Goal: Task Accomplishment & Management: Complete application form

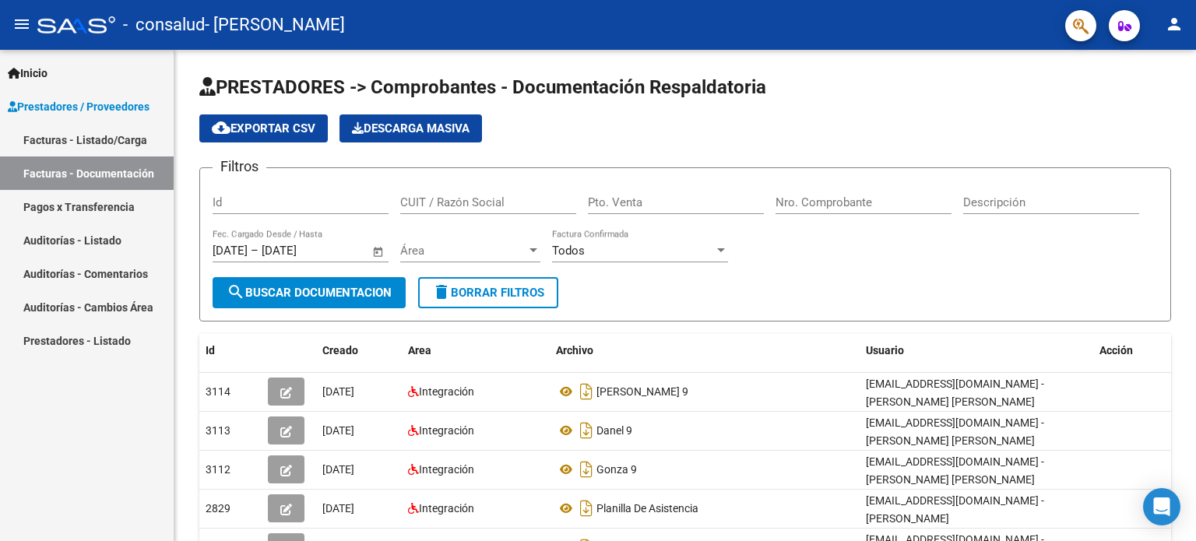
click at [150, 136] on link "Facturas - Listado/Carga" at bounding box center [87, 139] width 174 height 33
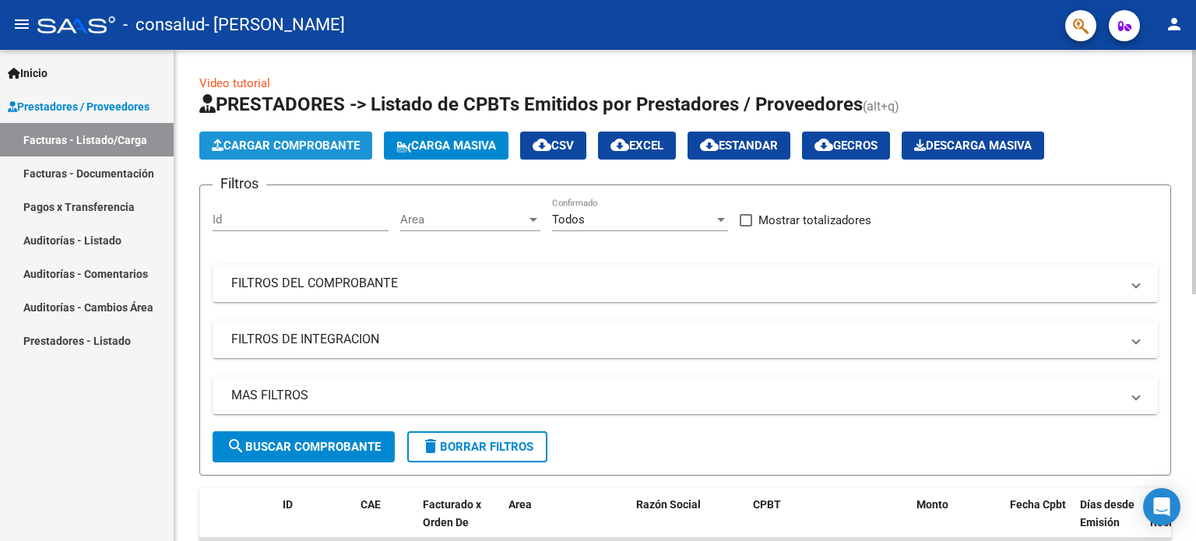
click at [283, 152] on span "Cargar Comprobante" at bounding box center [286, 146] width 148 height 14
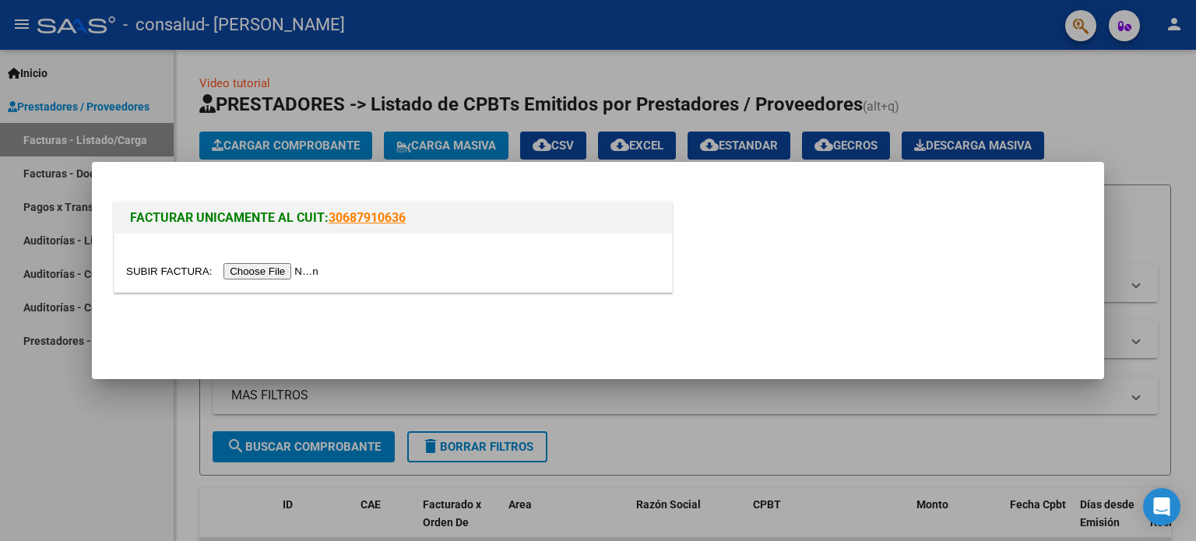
click at [297, 270] on input "file" at bounding box center [224, 271] width 197 height 16
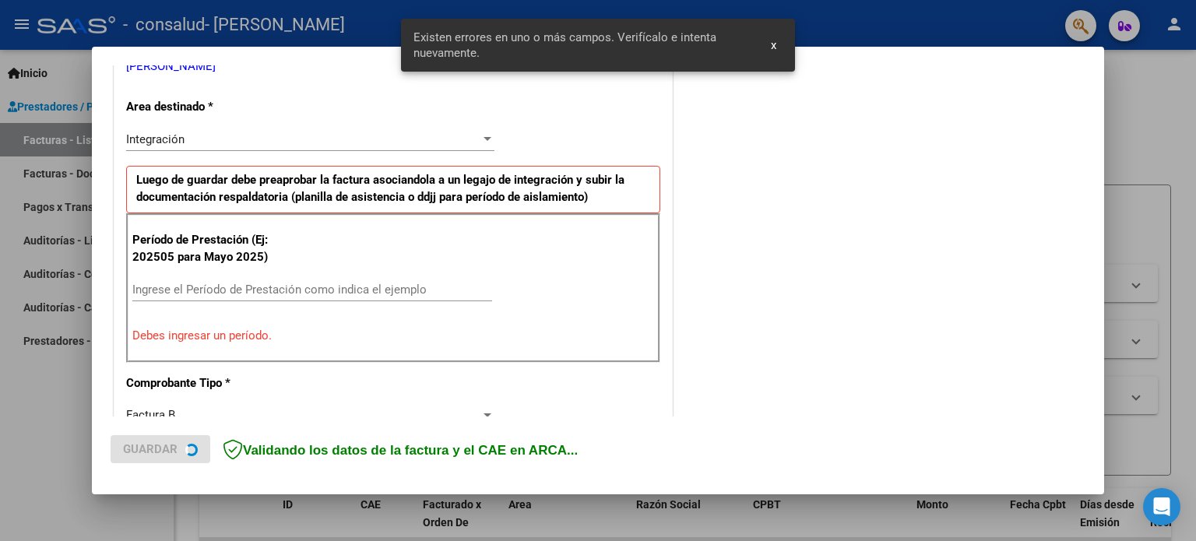
scroll to position [336, 0]
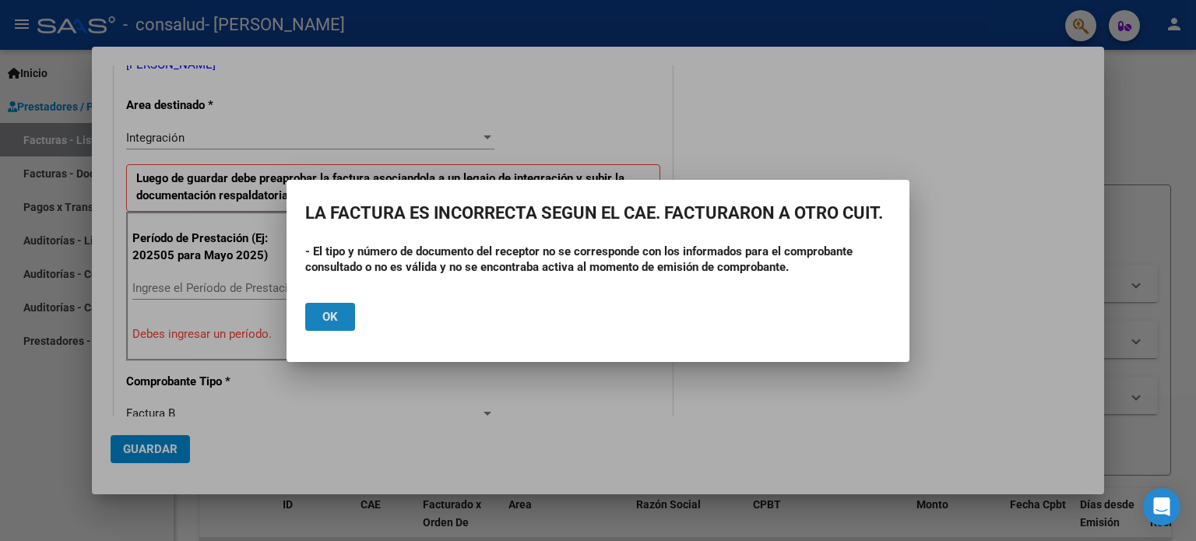
click at [340, 315] on button "Ok" at bounding box center [330, 317] width 50 height 28
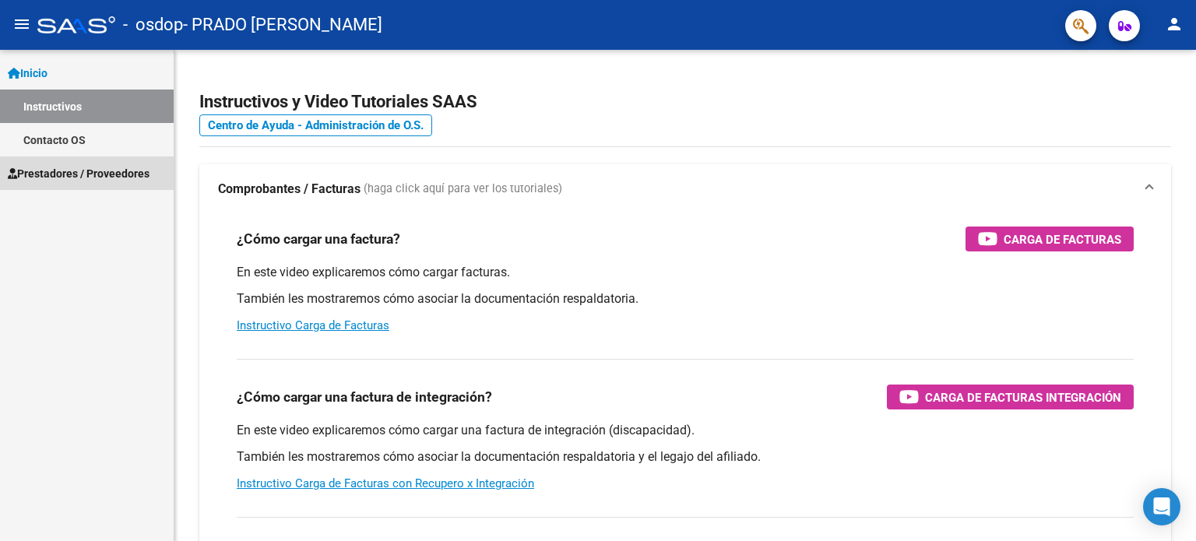
click at [103, 180] on span "Prestadores / Proveedores" at bounding box center [79, 173] width 142 height 17
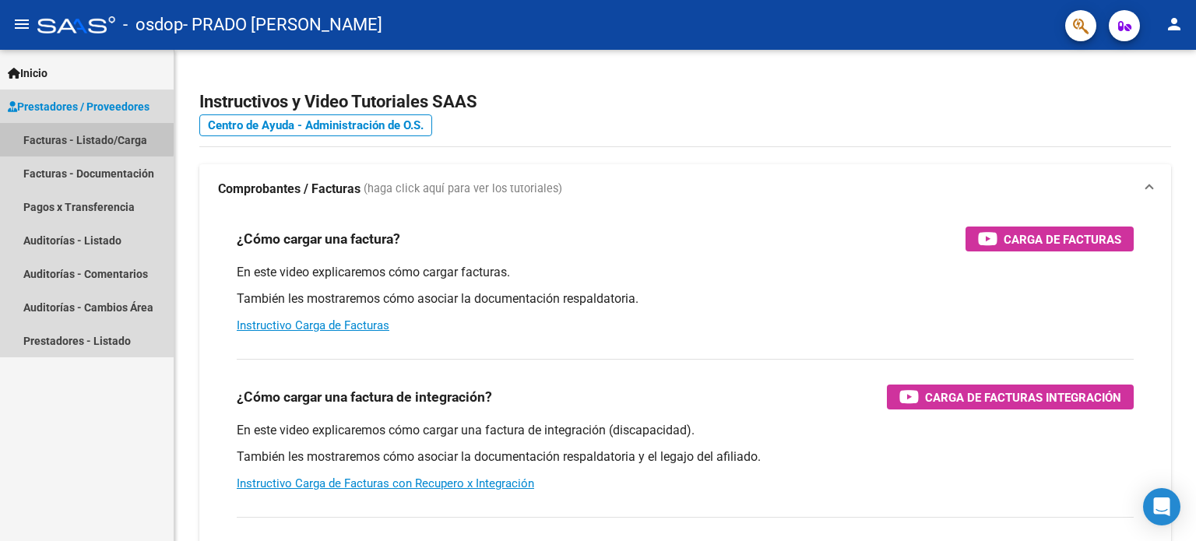
click at [67, 137] on link "Facturas - Listado/Carga" at bounding box center [87, 139] width 174 height 33
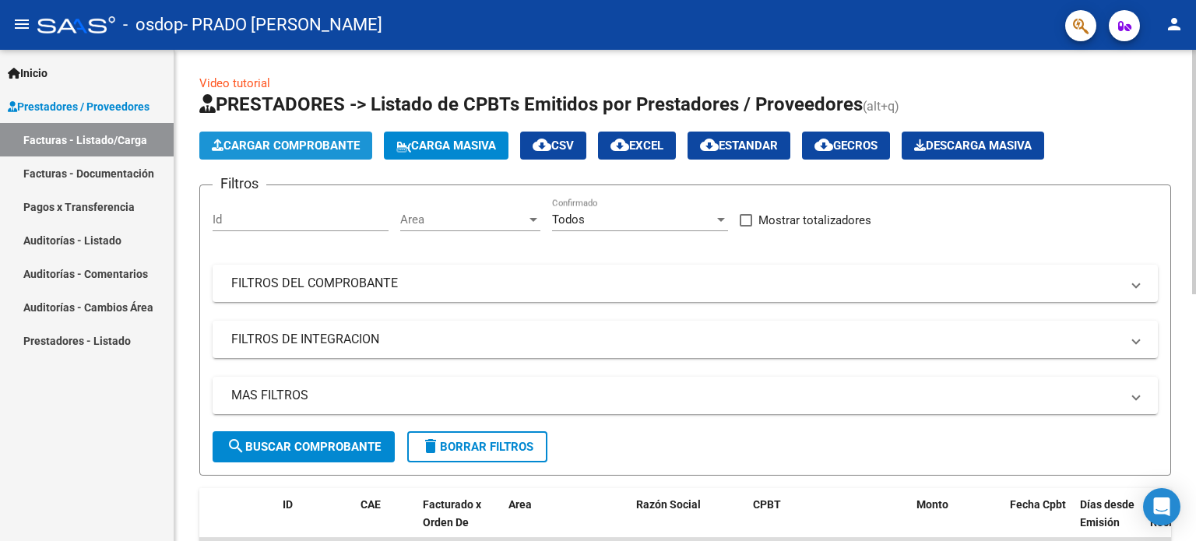
click at [267, 134] on button "Cargar Comprobante" at bounding box center [285, 146] width 173 height 28
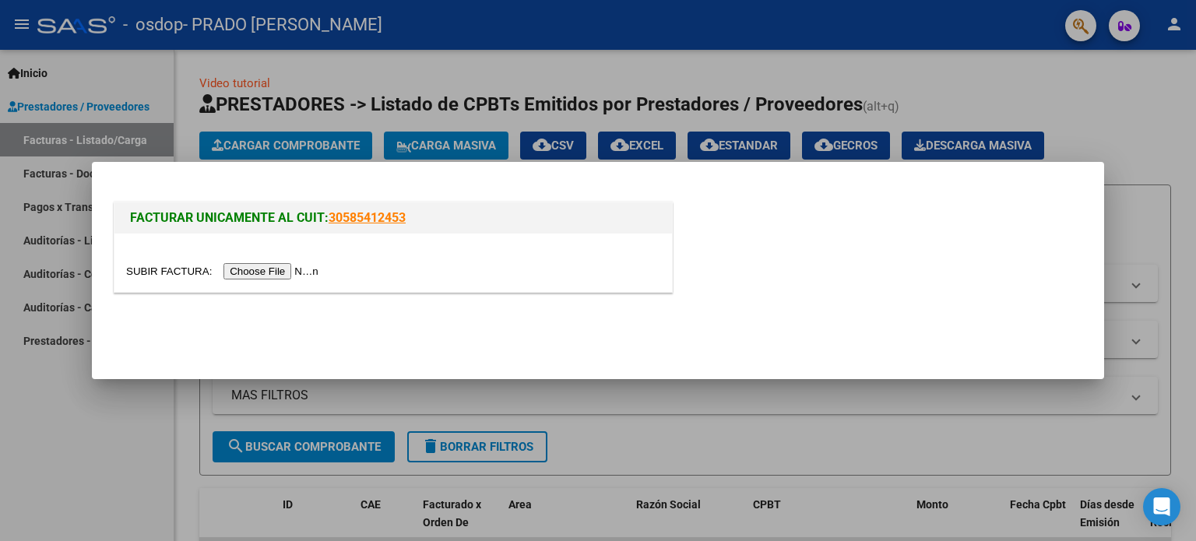
click at [294, 273] on input "file" at bounding box center [224, 271] width 197 height 16
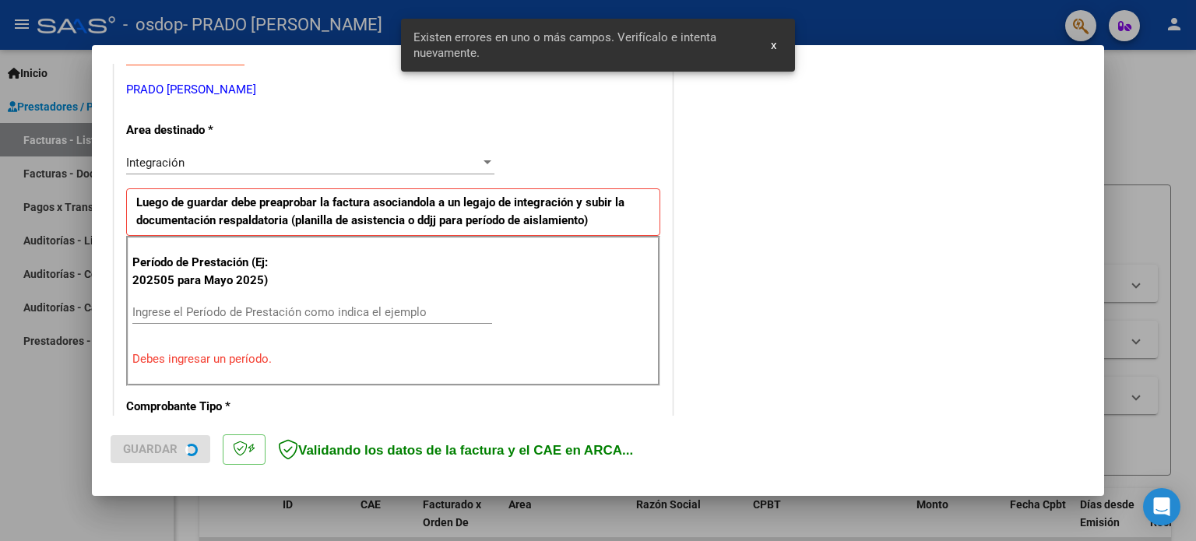
scroll to position [336, 0]
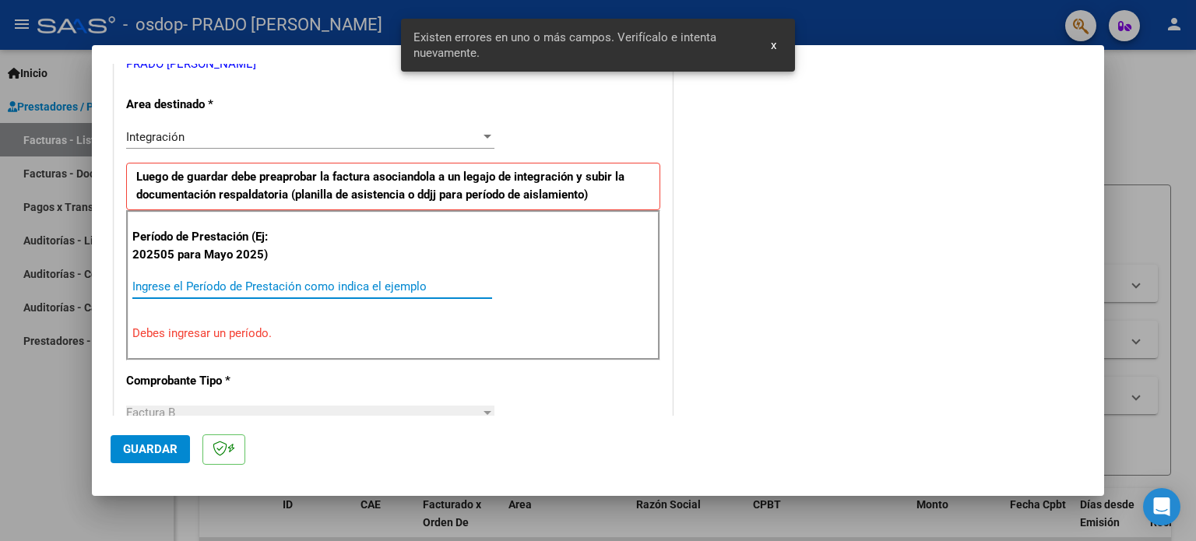
click at [334, 280] on input "Ingrese el Período de Prestación como indica el ejemplo" at bounding box center [312, 287] width 360 height 14
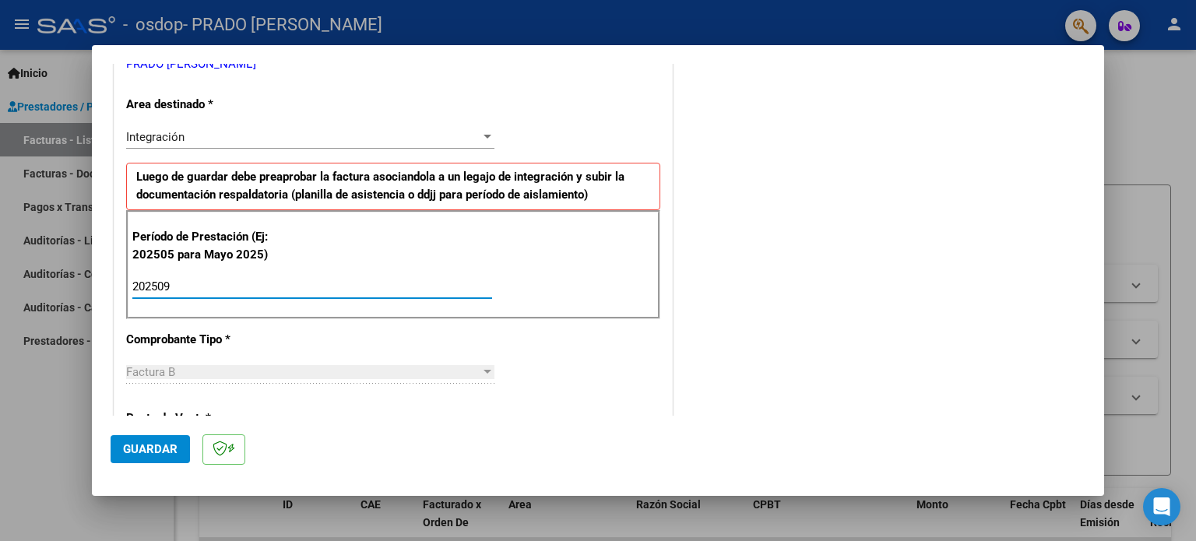
type input "202509"
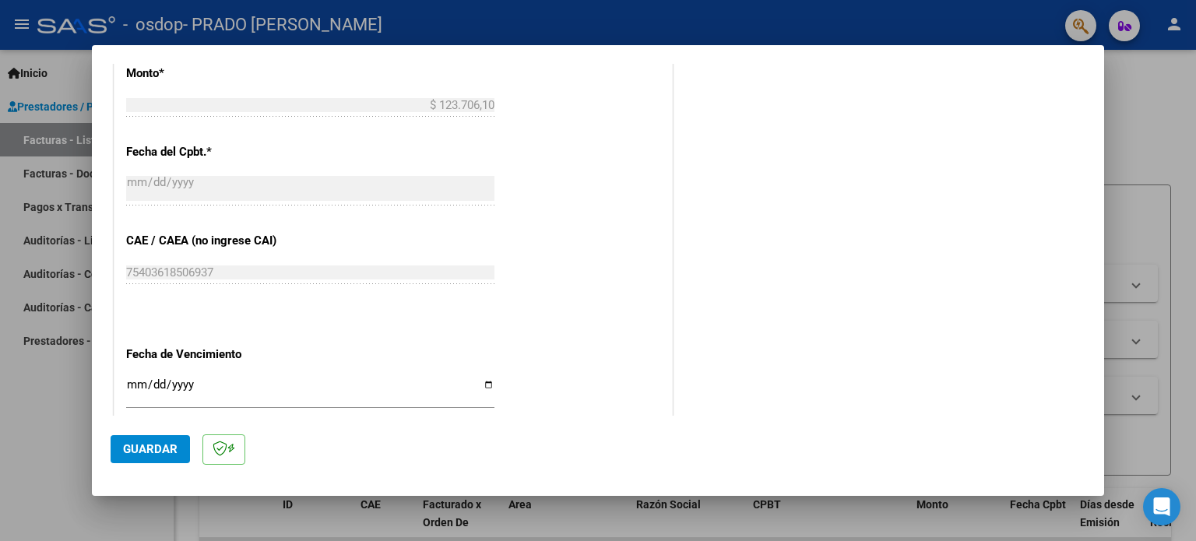
scroll to position [891, 0]
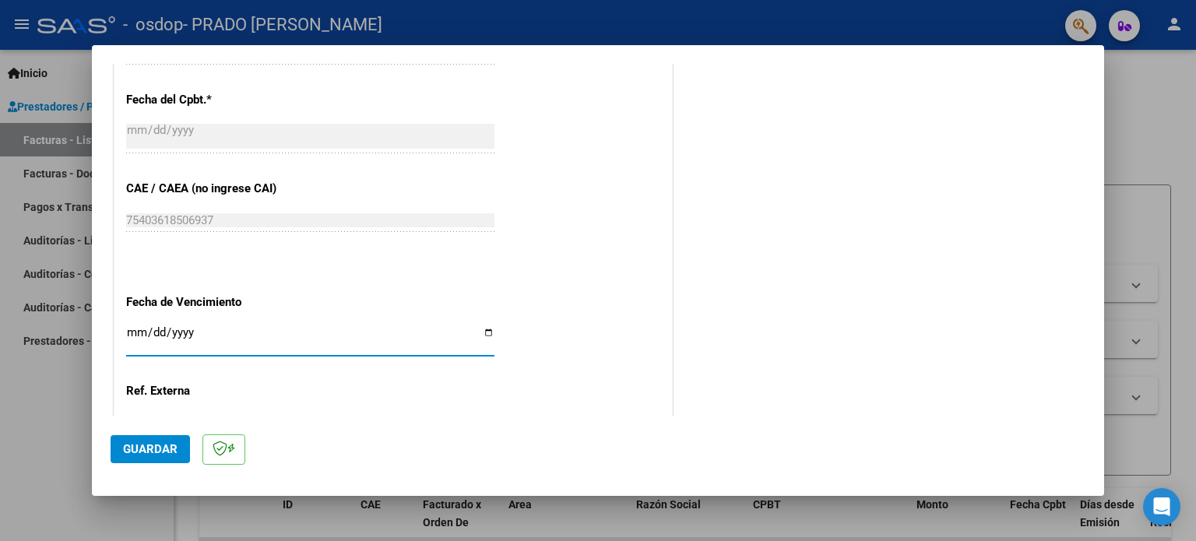
click at [481, 339] on input "Ingresar la fecha" at bounding box center [310, 338] width 368 height 25
click at [485, 323] on div "Ingresar la fecha" at bounding box center [310, 339] width 368 height 33
type input "[DATE]"
click at [157, 445] on span "Guardar" at bounding box center [150, 449] width 55 height 14
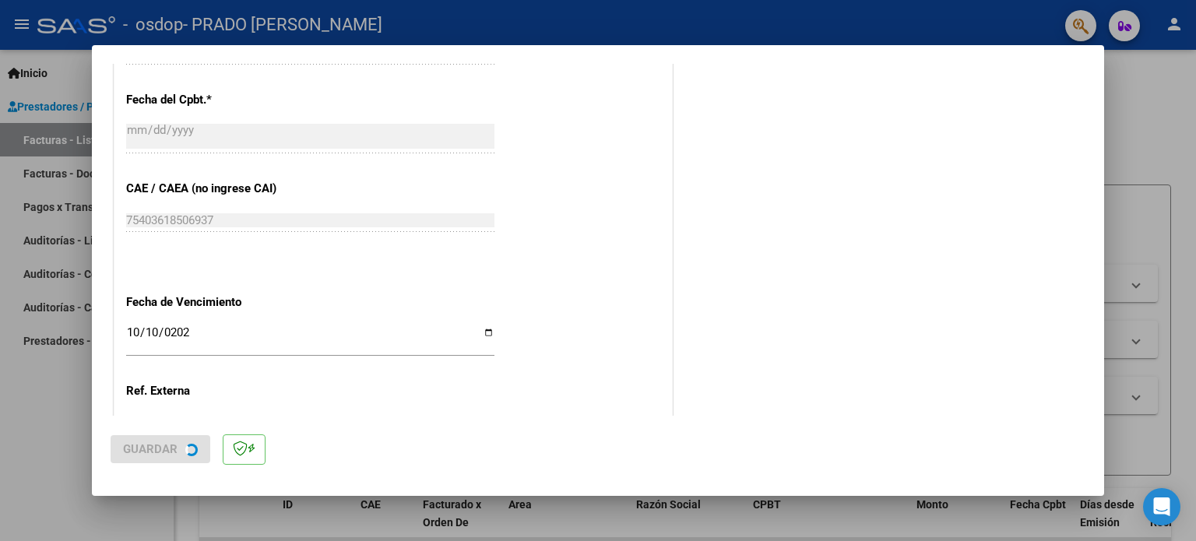
scroll to position [0, 0]
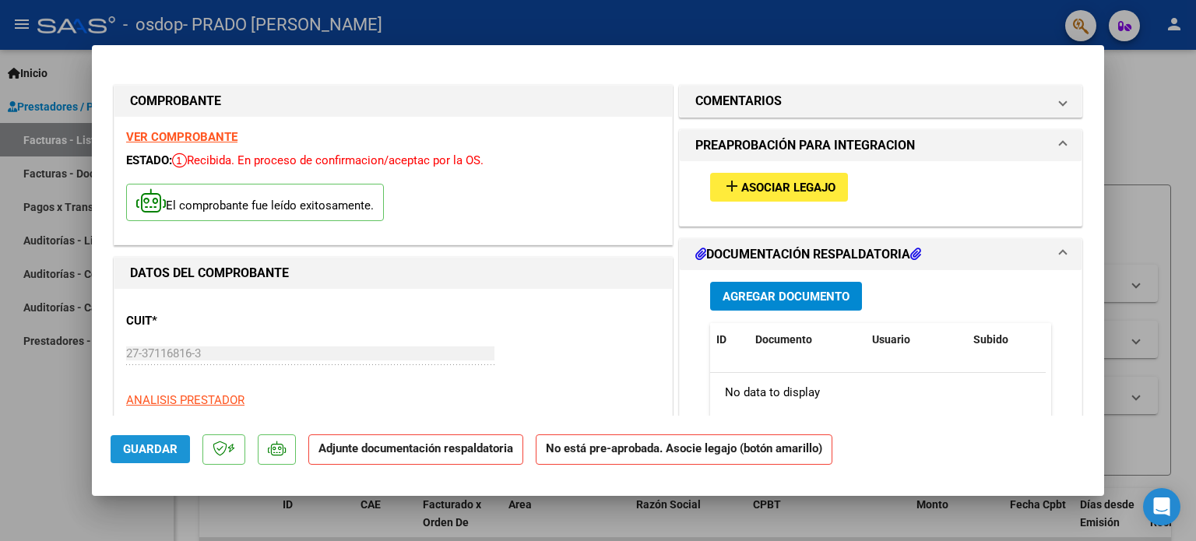
click at [158, 457] on button "Guardar" at bounding box center [150, 449] width 79 height 28
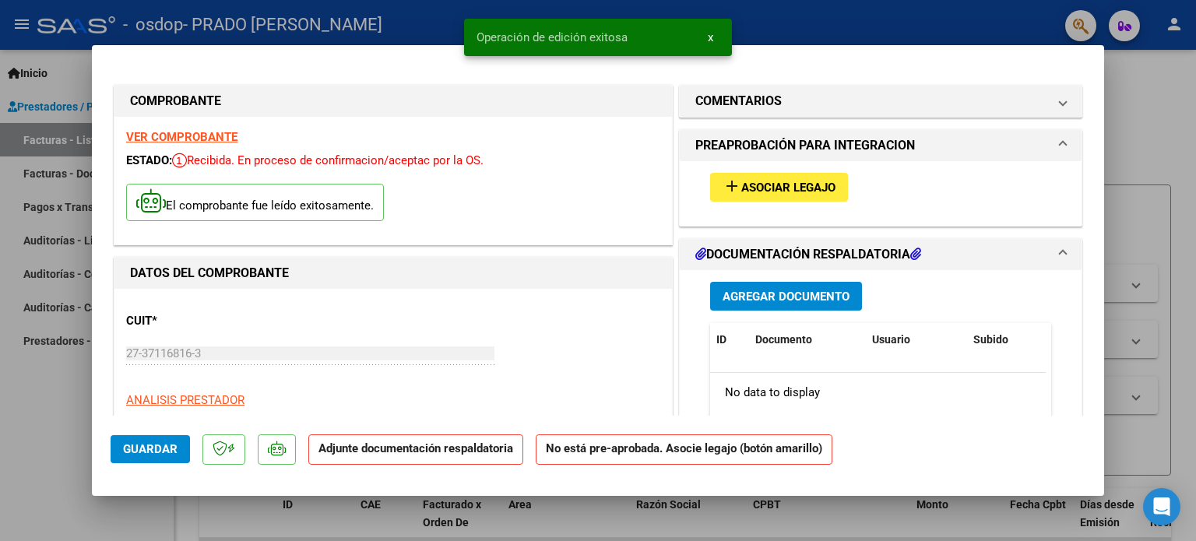
click at [46, 442] on div at bounding box center [598, 270] width 1196 height 541
type input "$ 0,00"
